Goal: Feedback & Contribution: Submit feedback/report problem

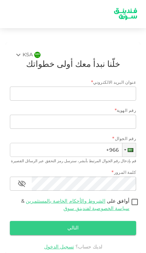
click at [99, 148] on input "+966" at bounding box center [73, 150] width 126 height 14
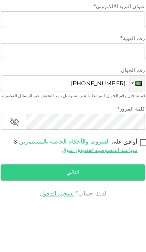
type input "+966 537 401 838"
click at [105, 206] on link "سياسة الخصوصية لفندينق سوق" at bounding box center [96, 208] width 66 height 5
click at [129, 198] on input "أوافق على الشروط والأحكام الخاصة بالمستثمرين & سياسة الخصوصية لفندينق سوق" at bounding box center [134, 202] width 11 height 9
checkbox input "true"
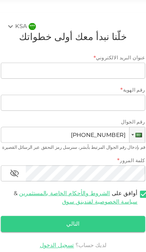
scroll to position [29, 0]
click at [82, 221] on button "التالي" at bounding box center [73, 228] width 126 height 14
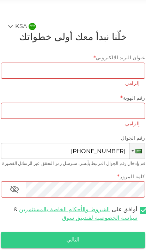
click at [80, 235] on button "التالي" at bounding box center [73, 242] width 126 height 14
click at [109, 122] on input "رقم الهوية" at bounding box center [73, 129] width 126 height 14
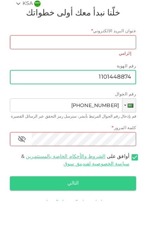
type input "1101448874"
click at [108, 228] on button "التالي" at bounding box center [73, 235] width 126 height 14
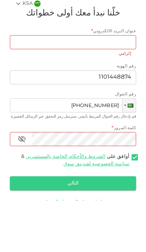
scroll to position [29, 0]
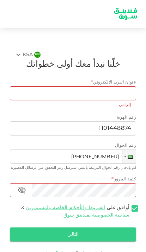
click at [86, 228] on button "التالي" at bounding box center [73, 235] width 126 height 14
click at [93, 228] on button "التالي" at bounding box center [73, 235] width 126 height 14
click at [91, 228] on button "التالي" at bounding box center [73, 235] width 126 height 14
click at [86, 228] on button "التالي" at bounding box center [73, 235] width 126 height 14
click at [82, 228] on button "التالي" at bounding box center [73, 235] width 126 height 14
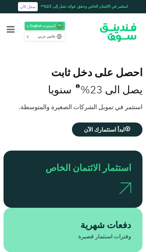
scroll to position [86, 0]
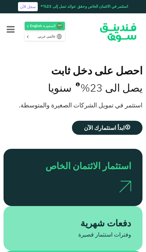
click at [56, 141] on div "احصل على دخل ثابت يصل الى 23% سنويا استثمر في تمويل الشركات الصغيرة والمتوسطة. …" at bounding box center [73, 99] width 139 height 99
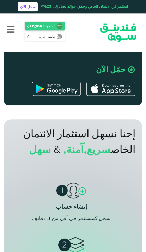
scroll to position [455, 0]
click at [83, 155] on span "سريع," at bounding box center [96, 150] width 27 height 10
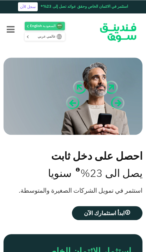
scroll to position [0, 0]
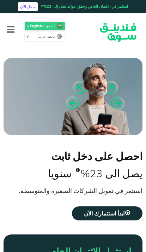
click at [97, 215] on span "ابدأ استثمارك الآن" at bounding box center [104, 213] width 40 height 7
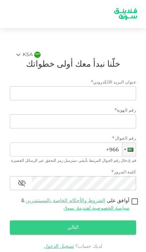
click at [70, 202] on link "الشروط والأحكام الخاصة بالمستثمرين" at bounding box center [65, 201] width 79 height 5
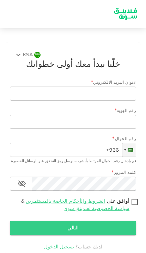
click at [117, 209] on link "سياسة الخصوصية لفندينق سوق" at bounding box center [96, 208] width 66 height 5
click at [129, 207] on input "أوافق على الشروط والأحكام الخاصة بالمستثمرين & سياسة الخصوصية لفندينق سوق" at bounding box center [134, 202] width 11 height 9
click at [118, 209] on link "سياسة الخصوصية لفندينق سوق" at bounding box center [96, 208] width 66 height 5
click at [129, 207] on input "أوافق على الشروط والأحكام الخاصة بالمستثمرين & سياسة الخصوصية لفندينق سوق" at bounding box center [134, 202] width 11 height 9
click at [121, 209] on link "سياسة الخصوصية لفندينق سوق" at bounding box center [96, 208] width 66 height 5
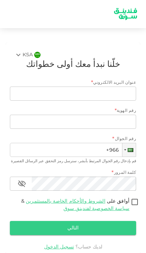
click at [129, 207] on input "أوافق على الشروط والأحكام الخاصة بالمستثمرين & سياسة الخصوصية لفندينق سوق" at bounding box center [134, 202] width 11 height 9
click at [122, 210] on span "أوافق على الشروط والأحكام الخاصة بالمستثمرين & سياسة الخصوصية لفندينق سوق" at bounding box center [72, 205] width 114 height 15
click at [129, 207] on input "أوافق على الشروط والأحكام الخاصة بالمستثمرين & سياسة الخصوصية لفندينق سوق" at bounding box center [134, 202] width 11 height 9
click at [132, 203] on input "أوافق على الشروط والأحكام الخاصة بالمستثمرين & سياسة الخصوصية لفندينق سوق" at bounding box center [134, 202] width 11 height 9
click at [116, 226] on button "التالي" at bounding box center [73, 228] width 126 height 14
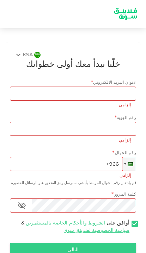
click at [123, 228] on link "سياسة الخصوصية لفندينق سوق" at bounding box center [96, 230] width 66 height 5
click at [129, 228] on input "أوافق على الشروط والأحكام الخاصة بالمستثمرين & سياسة الخصوصية لفندينق سوق" at bounding box center [134, 223] width 11 height 9
checkbox input "false"
click at [104, 247] on button "التالي" at bounding box center [73, 250] width 126 height 14
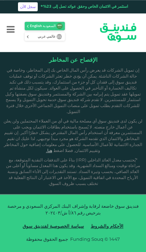
scroll to position [846, 0]
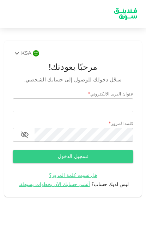
click at [72, 184] on span "أنشئ حسابك الآن بخطوات بسيطة." at bounding box center [54, 184] width 71 height 5
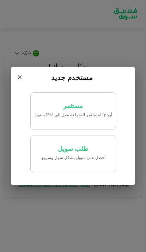
click at [91, 154] on link "طلب تمويل ‏أحصل على تمويل بشكل سهل وسريع." at bounding box center [72, 153] width 85 height 37
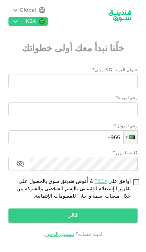
click at [118, 81] on input "عنوان البريد الالكتروني" at bounding box center [76, 81] width 121 height 14
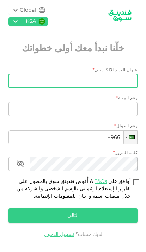
click at [118, 81] on input "عنوان البريد الالكتروني" at bounding box center [76, 81] width 121 height 14
click at [116, 81] on input "عنوان البريد الالكتروني" at bounding box center [76, 81] width 121 height 14
paste input "[EMAIL_ADDRESS][DOMAIN_NAME]"
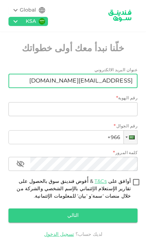
type input "[EMAIL_ADDRESS][DOMAIN_NAME]"
click at [121, 113] on input "رقم الهوية" at bounding box center [72, 109] width 129 height 14
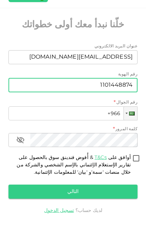
type input "1101448874"
click at [102, 130] on input "+966" at bounding box center [72, 137] width 129 height 14
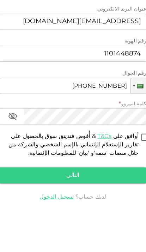
type input "+966 537 401 838"
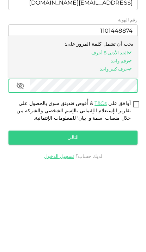
click at [103, 209] on button "التالي" at bounding box center [72, 216] width 129 height 14
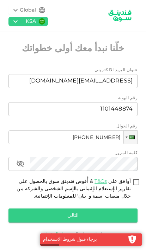
click at [59, 232] on link "تسجيل الدخول" at bounding box center [59, 234] width 30 height 5
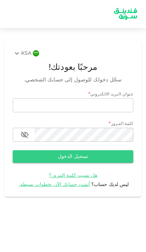
click at [118, 103] on input "email" at bounding box center [73, 105] width 120 height 14
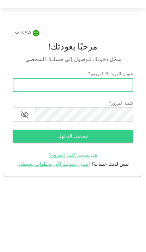
paste input "[EMAIL_ADDRESS][DOMAIN_NAME]"
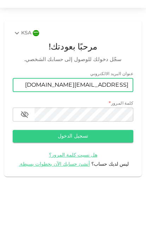
type input "[EMAIL_ADDRESS][DOMAIN_NAME]"
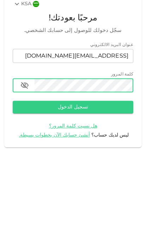
click at [73, 150] on button "تسجيل الدخول" at bounding box center [73, 156] width 120 height 13
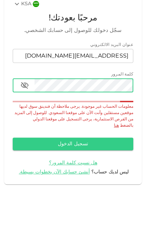
click at [90, 153] on div "معلومات الحساب غير موجودة. يرجى ملاحظة أن فندينق سوق لديها موقعين مستقلين وأنت …" at bounding box center [73, 166] width 120 height 26
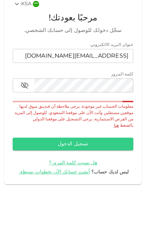
scroll to position [29, 0]
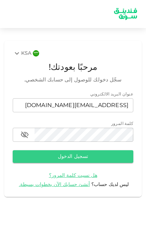
click at [81, 173] on span "هل نسيت كلمة المرور؟" at bounding box center [73, 175] width 48 height 5
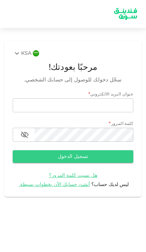
scroll to position [29, 0]
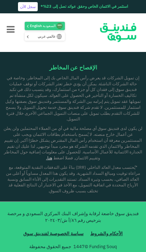
scroll to position [538, 0]
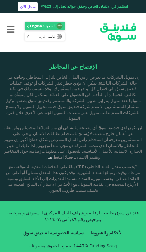
click at [14, 27] on icon "Menu" at bounding box center [11, 30] width 8 height 9
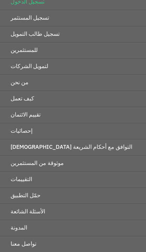
scroll to position [50, 0]
click at [47, 235] on link "المدونة" at bounding box center [73, 228] width 146 height 16
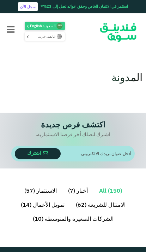
click at [108, 150] on input "email" at bounding box center [95, 154] width 70 height 16
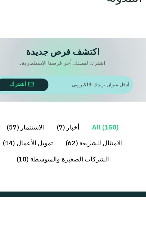
click at [92, 146] on input "email" at bounding box center [95, 154] width 70 height 16
paste input "xkhkh1@icloud.com"
type input "xkhkh1@icloud.com"
click at [43, 151] on icon "submit" at bounding box center [45, 153] width 5 height 5
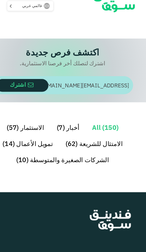
click at [20, 101] on button "اشترك" at bounding box center [38, 106] width 46 height 11
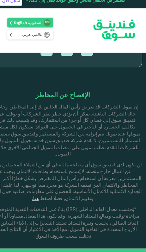
scroll to position [436, 0]
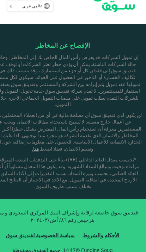
click at [88, 231] on link "الأحكام والشروط" at bounding box center [106, 238] width 36 height 14
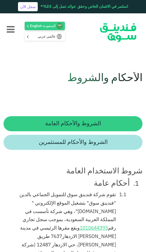
click at [111, 148] on li "الشروط والأحكام للمستثمرين" at bounding box center [73, 142] width 139 height 15
click at [110, 150] on li "الشروط والأحكام للمستثمرين" at bounding box center [73, 142] width 139 height 15
click at [99, 145] on span "الشروط والأحكام للمستثمرين" at bounding box center [73, 142] width 69 height 5
click at [11, 24] on button "Menu" at bounding box center [10, 30] width 21 height 28
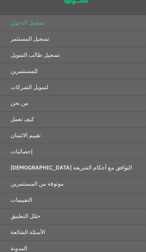
scroll to position [27, 0]
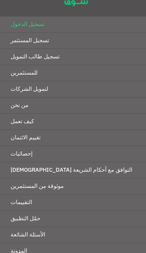
click at [26, 154] on link "إحصائيات" at bounding box center [73, 154] width 146 height 16
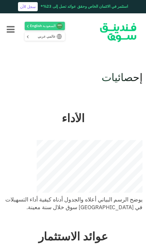
click at [9, 26] on button "Menu" at bounding box center [10, 30] width 21 height 28
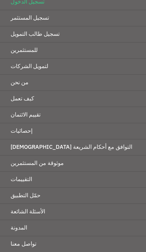
scroll to position [50, 0]
click at [63, 242] on link "تواصل معنا" at bounding box center [73, 245] width 146 height 16
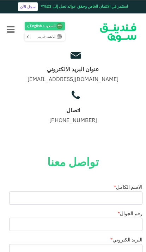
scroll to position [179, 0]
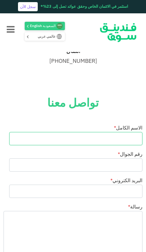
click at [127, 141] on input "الاسم الكامل *" at bounding box center [75, 138] width 133 height 13
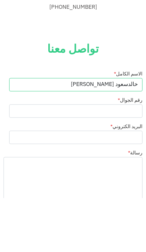
type input "خالدسعود [PERSON_NAME]"
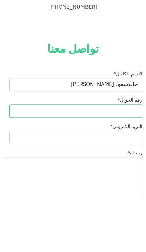
click at [119, 159] on input "رقم الجوال *" at bounding box center [75, 165] width 133 height 13
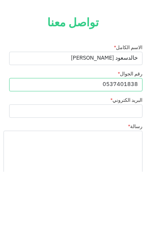
type input "0537401838"
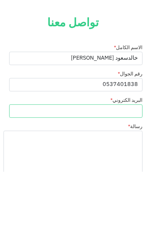
click at [125, 185] on input "البريد الكتروني *" at bounding box center [75, 191] width 133 height 13
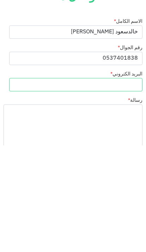
click at [122, 185] on input "البريد الكتروني *" at bounding box center [75, 191] width 133 height 13
paste input "[EMAIL_ADDRESS][DOMAIN_NAME]"
type input "[EMAIL_ADDRESS][DOMAIN_NAME]"
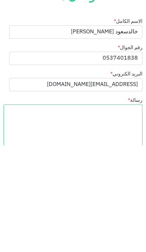
click at [119, 211] on textarea "رسالة *" at bounding box center [73, 243] width 139 height 64
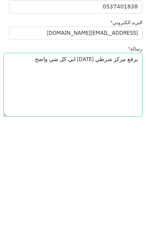
type textarea "برفع مركز شرطي [DATE] ابي كل شي واضح"
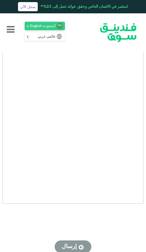
scroll to position [251, 0]
click at [118, 216] on div at bounding box center [73, 126] width 146 height 252
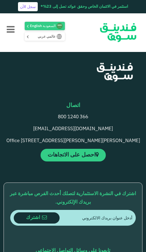
scroll to position [612, 0]
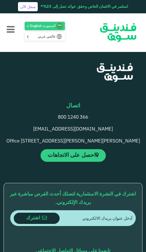
click at [94, 162] on link "احصل على الاتجاهات" at bounding box center [72, 155] width 65 height 13
click at [112, 161] on p "احصل على الاتجاهات" at bounding box center [72, 155] width 133 height 13
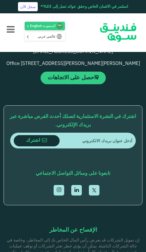
scroll to position [690, 0]
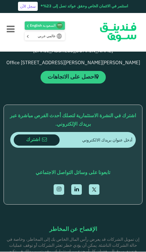
click at [85, 230] on div "التعريف بفندينق سوق من نحن للمستثمرين لتمويل الشركات" at bounding box center [73, 172] width 146 height 384
click at [81, 228] on div "التعريف بفندينق سوق من نحن للمستثمرين لتمويل الشركات" at bounding box center [73, 172] width 146 height 384
click at [35, 143] on span "اشترك" at bounding box center [33, 140] width 14 height 5
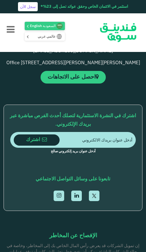
click at [93, 136] on div "اشترك في النشرة الاستثمارية لتصلك أحدث الفرص مباشرة عبر بريدك الإلكتروني. اشترك…" at bounding box center [73, 144] width 132 height 64
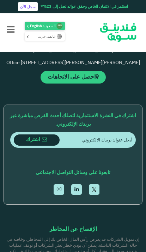
click at [71, 234] on span "الإفصاح عن المخاطر" at bounding box center [72, 230] width 47 height 8
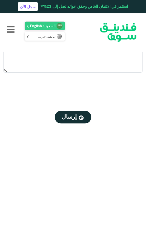
scroll to position [381, 0]
click at [72, 121] on button "إرسال" at bounding box center [72, 117] width 37 height 13
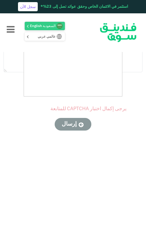
click at [21, 161] on div at bounding box center [73, 126] width 146 height 252
